Goal: Obtain resource: Obtain resource

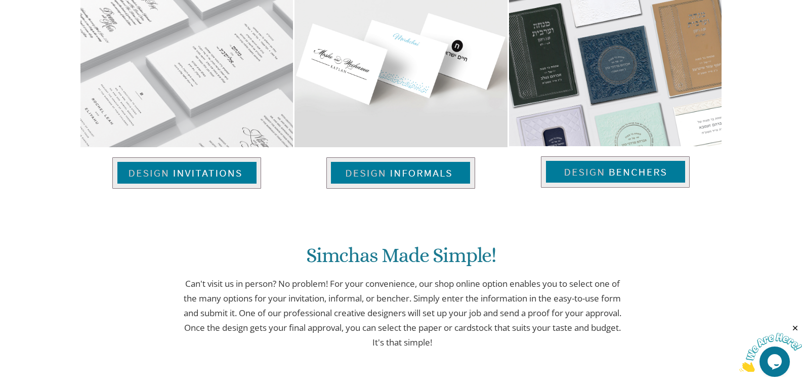
scroll to position [759, 0]
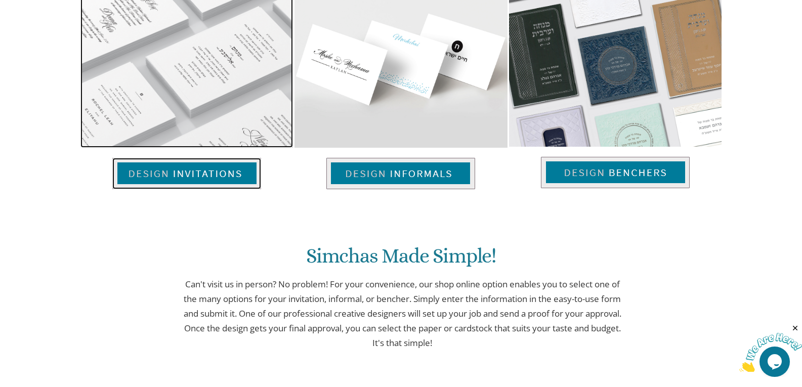
click at [205, 166] on img at bounding box center [186, 173] width 149 height 31
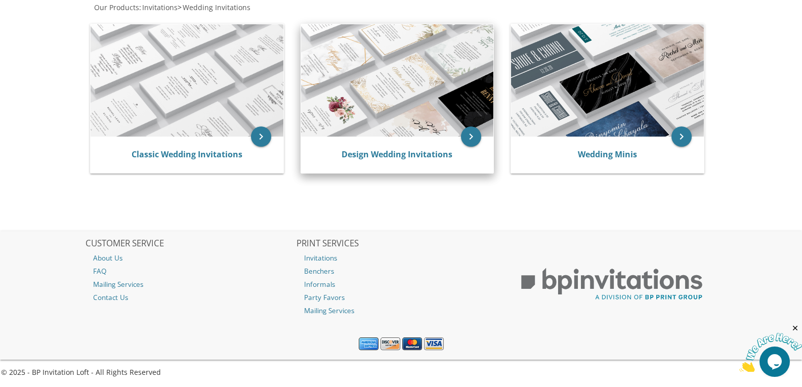
scroll to position [203, 0]
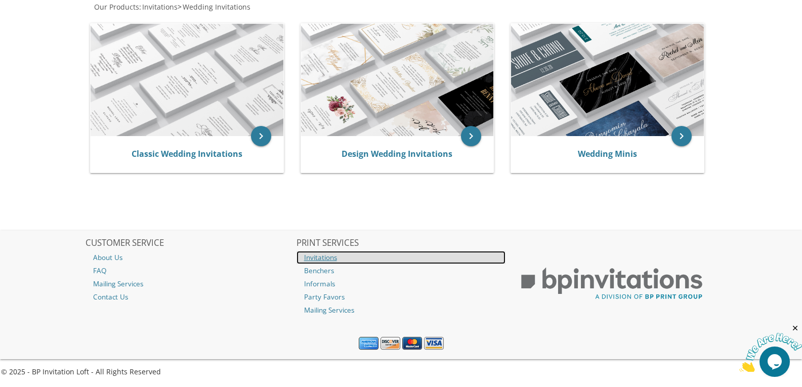
click at [315, 257] on link "Invitations" at bounding box center [401, 257] width 209 height 13
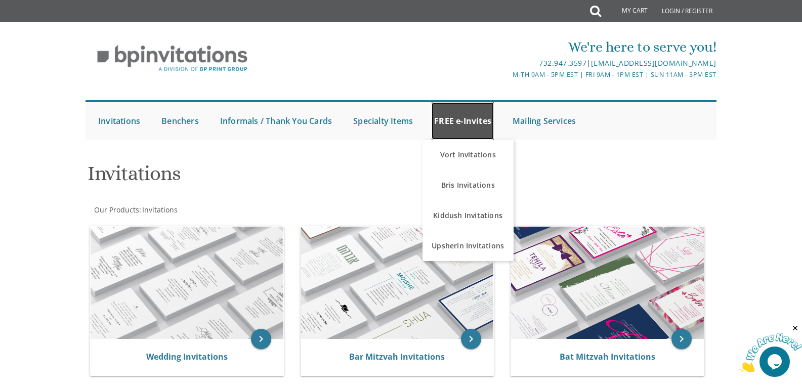
click at [456, 117] on link "FREE e-Invites" at bounding box center [463, 120] width 62 height 37
click at [456, 118] on link "FREE e-Invites" at bounding box center [463, 120] width 62 height 37
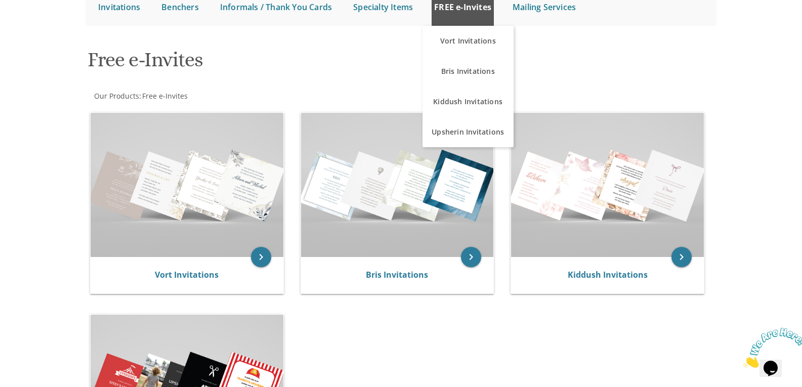
scroll to position [202, 0]
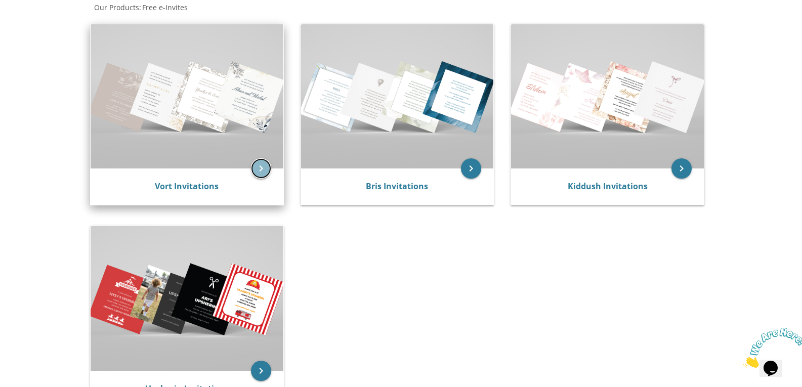
click at [258, 174] on icon "keyboard_arrow_right" at bounding box center [261, 168] width 20 height 20
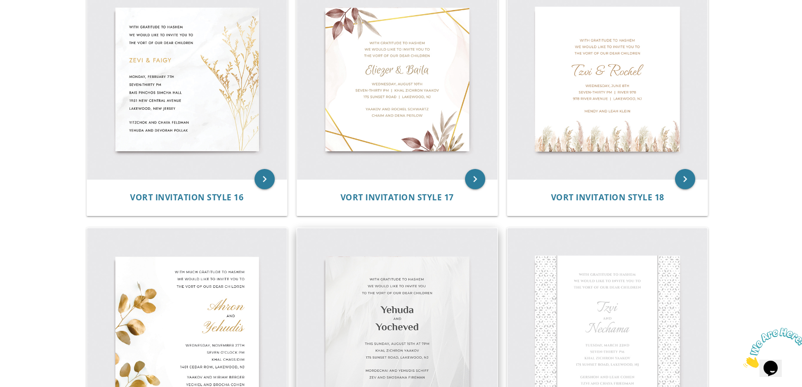
scroll to position [1467, 0]
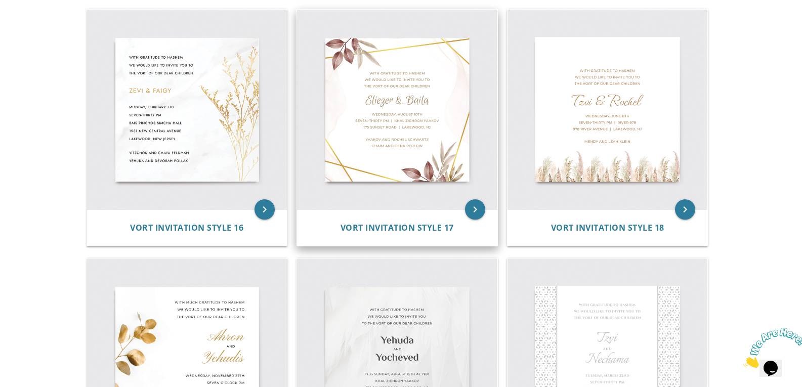
click at [400, 113] on img at bounding box center [397, 110] width 200 height 200
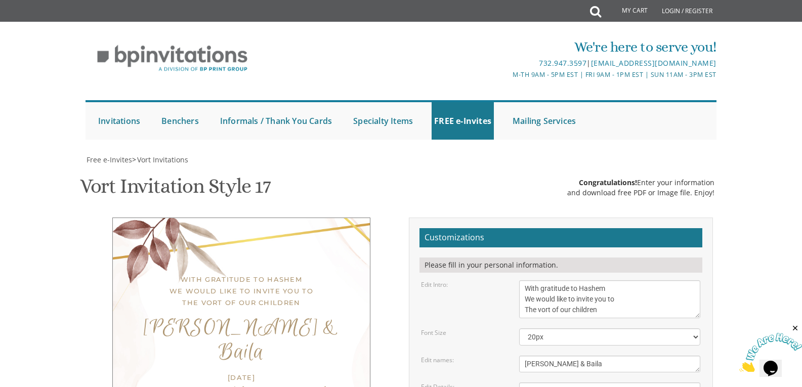
scroll to position [202, 0]
click at [573, 356] on textarea "[PERSON_NAME] & Baila" at bounding box center [609, 364] width 181 height 17
type textarea "E"
type textarea "m"
type textarea "[PERSON_NAME] & Esti"
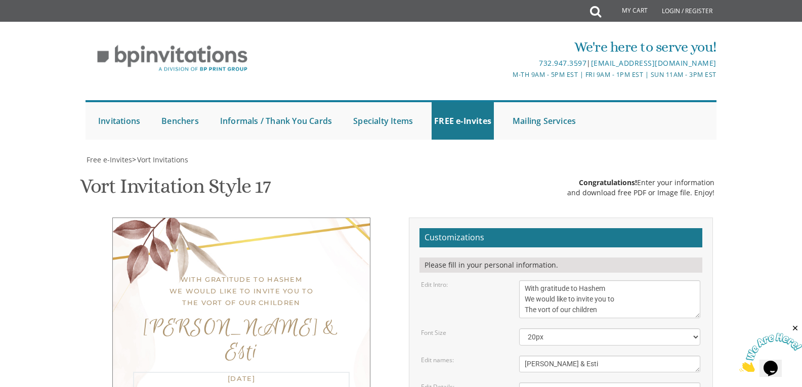
type textarea "[DATE] Seven-Thirty pm | Chestnut Shul [STREET_ADDRESS]"
type textarea "[PERSON_NAME] and [PERSON_NAME]"
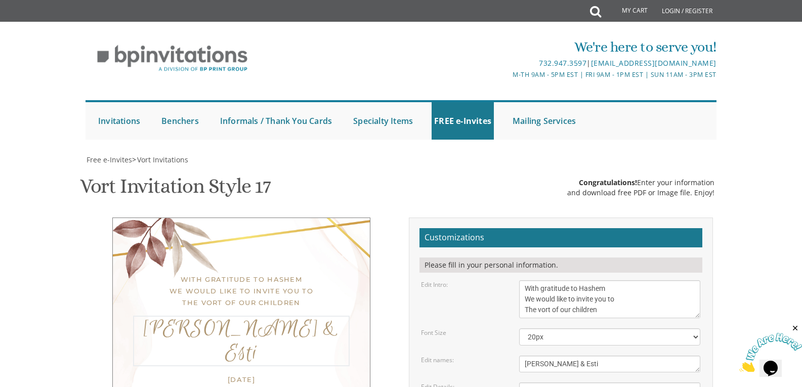
click at [597, 356] on textarea "[PERSON_NAME] & Baila" at bounding box center [609, 364] width 181 height 17
type textarea "M"
type textarea "Esti & [PERSON_NAME]"
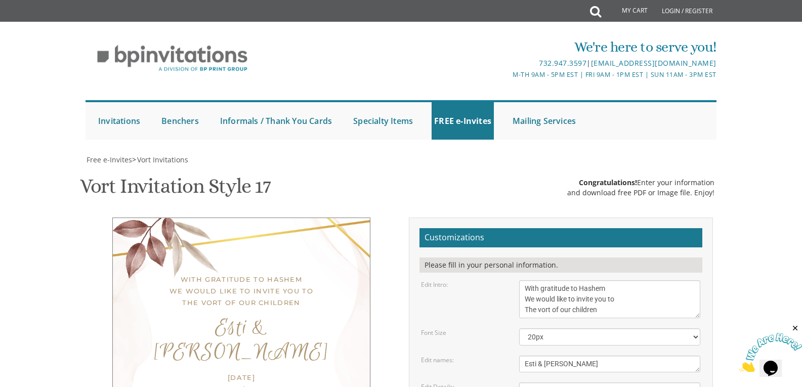
type textarea "[PERSON_NAME] & [PERSON_NAME] [PERSON_NAME] Z"L & [PERSON_NAME]"
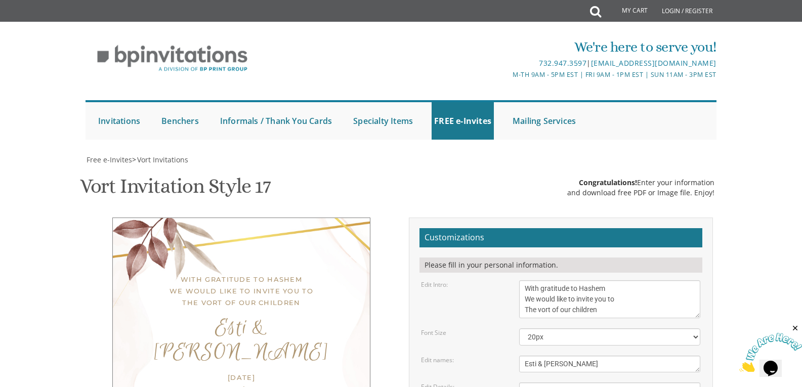
type input "[EMAIL_ADDRESS][DOMAIN_NAME]"
